Goal: Task Accomplishment & Management: Manage account settings

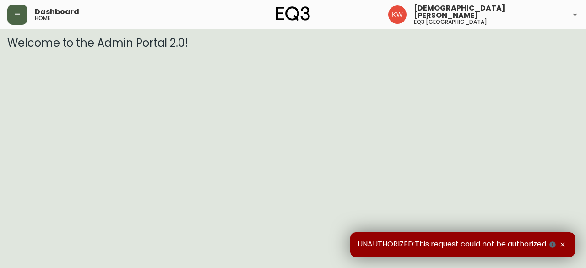
click at [21, 10] on button "button" at bounding box center [17, 15] width 20 height 20
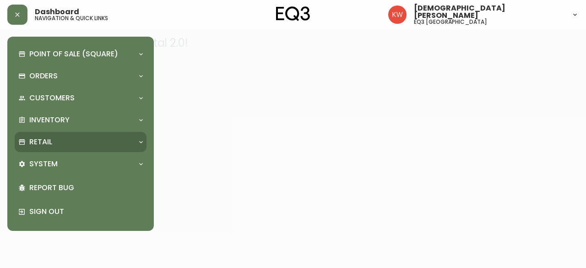
click at [98, 141] on div "Retail" at bounding box center [75, 142] width 115 height 10
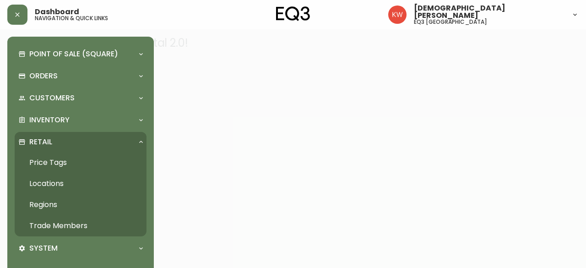
click at [85, 225] on link "Trade Members" at bounding box center [81, 225] width 132 height 21
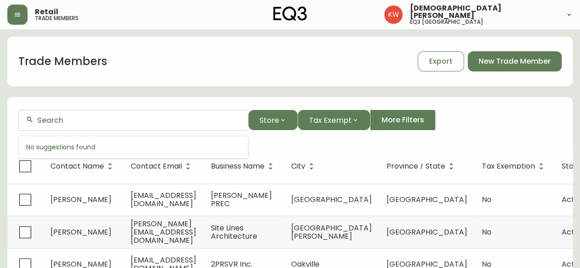
click at [144, 121] on input "text" at bounding box center [138, 120] width 203 height 9
paste input "SHIFT MODERN HOME"
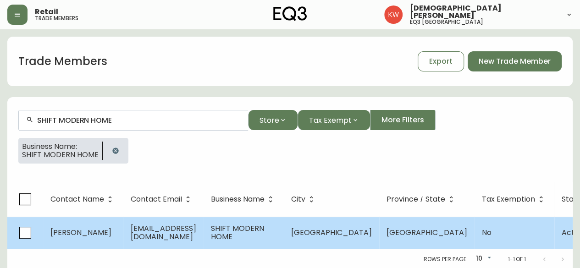
type input "SHIFT MODERN HOME"
click at [119, 235] on td "Cairreen Kennedy" at bounding box center [83, 233] width 80 height 32
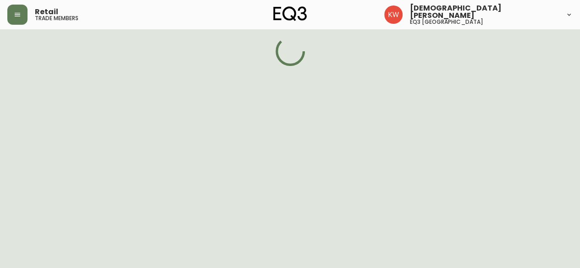
select select "AB"
select select "CA"
select select "CA_EN"
select select "Other"
select select "Interior Designer"
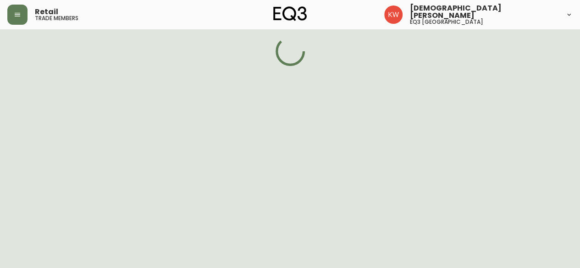
select select "false"
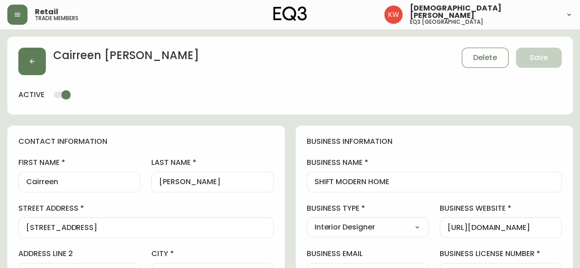
type input "EQ3 Calgary"
select select "cjw10z96m00006gs08l3o91tv"
drag, startPoint x: 115, startPoint y: 182, endPoint x: 0, endPoint y: 196, distance: 116.3
click at [24, 50] on button "button" at bounding box center [31, 61] width 27 height 27
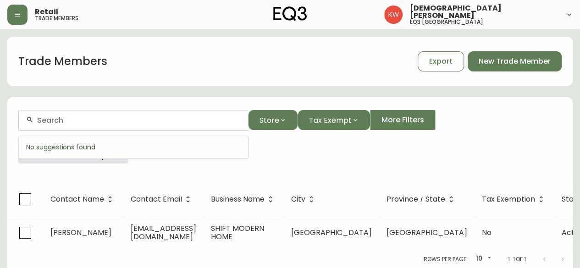
click at [137, 117] on input "text" at bounding box center [138, 120] width 203 height 9
paste input "LOUIS DUNCAN-HE DESIGNS"
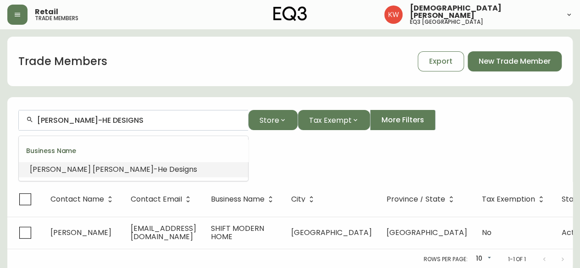
click at [169, 166] on span "Designs" at bounding box center [183, 169] width 28 height 11
type input "Louis Duncan-He Designs"
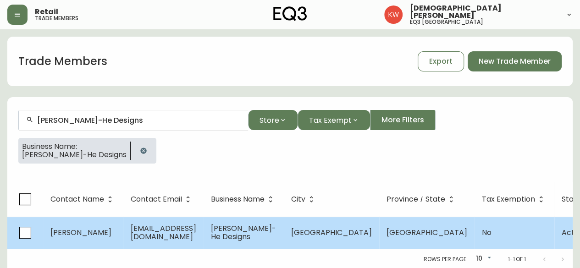
click at [115, 227] on td "Louis Duncan-He" at bounding box center [83, 233] width 80 height 32
select select "AB"
select select "CA"
select select "CA_EN"
select select "Other"
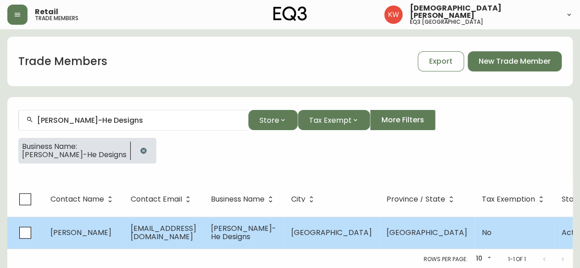
select select "Other"
select select "false"
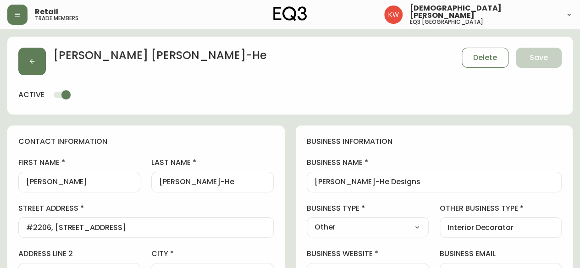
type input "EQ3 Calgary"
select select "cjw10z96m00006gs08l3o91tv"
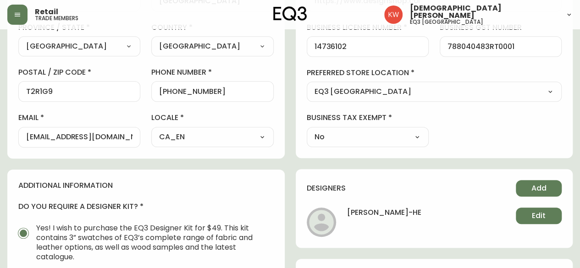
scroll to position [266, 0]
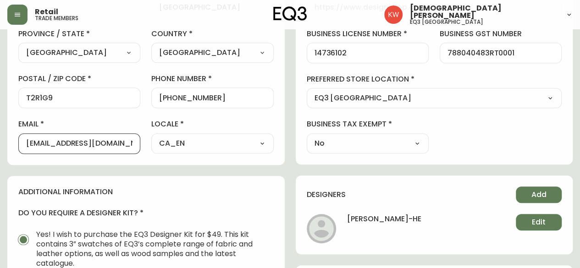
drag, startPoint x: 109, startPoint y: 141, endPoint x: 21, endPoint y: 143, distance: 88.0
click at [21, 143] on div "louis@louisdhe.com" at bounding box center [79, 143] width 122 height 21
